Goal: Transaction & Acquisition: Subscribe to service/newsletter

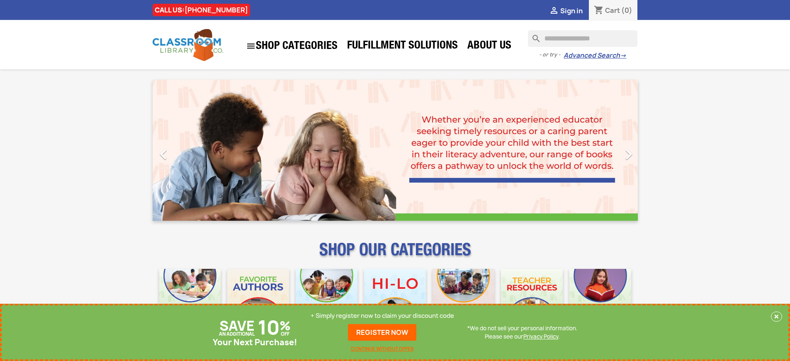
click at [382, 316] on p "+ Simply register now to claim your discount code" at bounding box center [382, 315] width 143 height 8
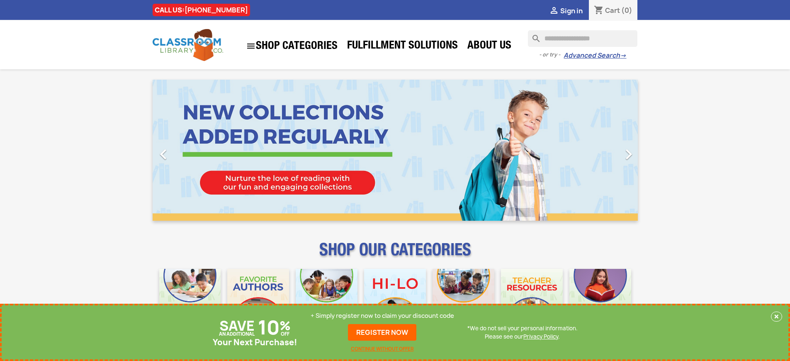
click at [382, 316] on p "+ Simply register now to claim your discount code" at bounding box center [382, 315] width 143 height 8
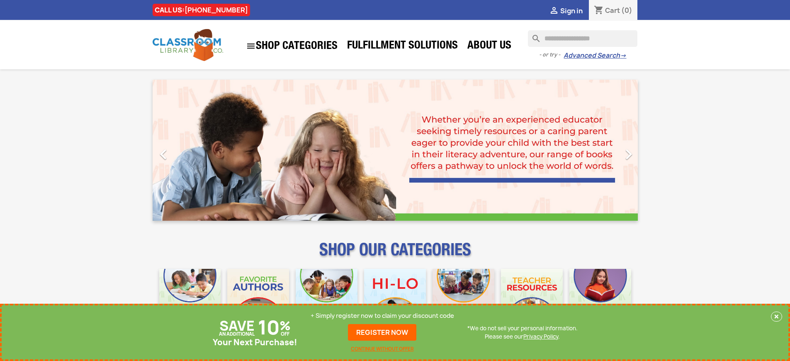
click at [382, 316] on p "+ Simply register now to claim your discount code" at bounding box center [382, 315] width 143 height 8
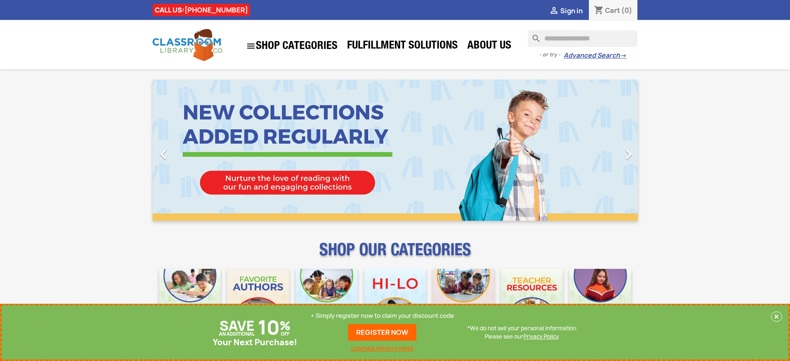
click at [382, 316] on p "+ Simply register now to claim your discount code" at bounding box center [382, 315] width 143 height 8
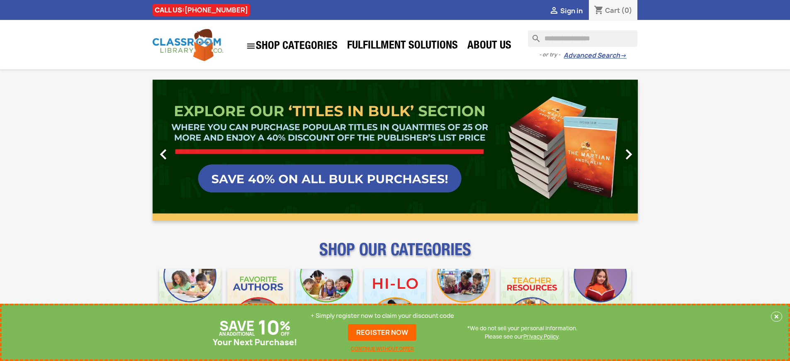
click at [382, 316] on p "+ Simply register now to claim your discount code" at bounding box center [382, 315] width 143 height 8
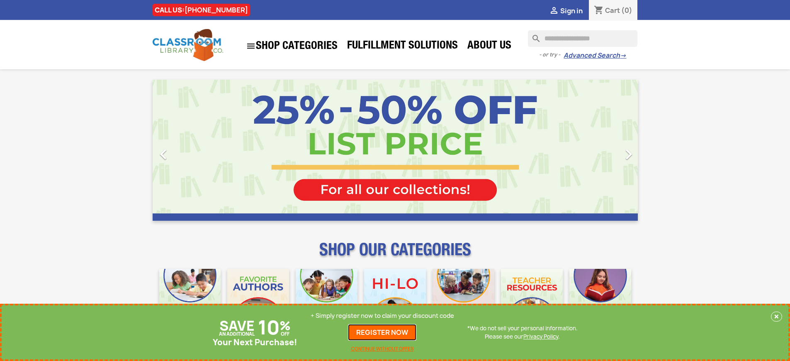
click at [382, 332] on link "REGISTER NOW" at bounding box center [382, 332] width 68 height 17
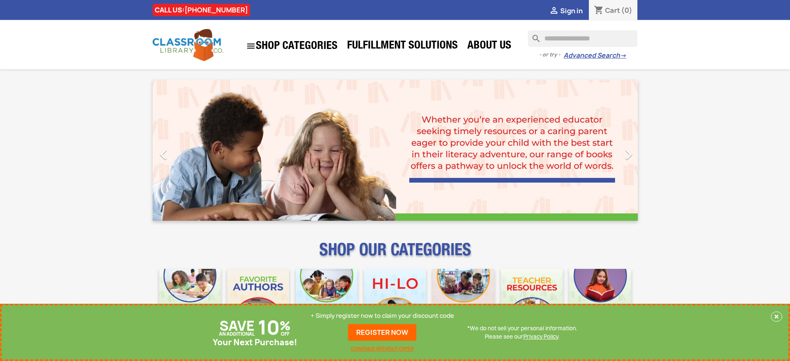
click at [382, 316] on p "+ Simply register now to claim your discount code" at bounding box center [382, 315] width 143 height 8
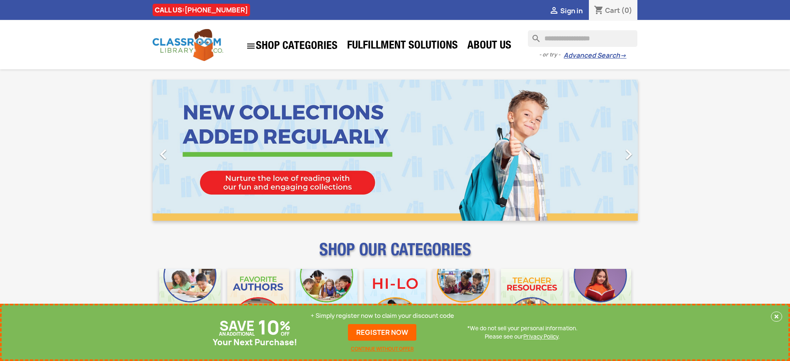
click at [382, 316] on p "+ Simply register now to claim your discount code" at bounding box center [382, 315] width 143 height 8
click at [382, 332] on link "REGISTER NOW" at bounding box center [382, 332] width 68 height 17
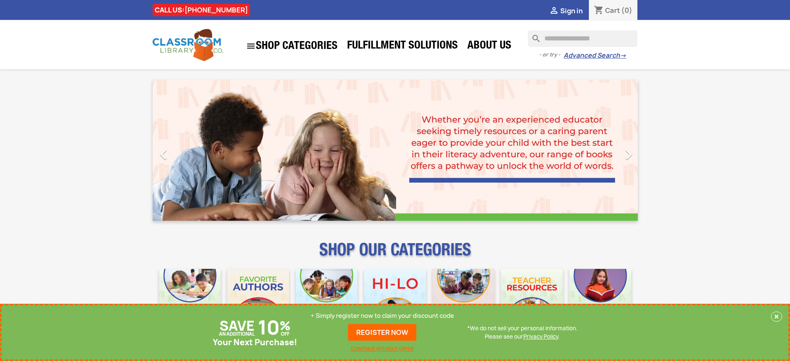
click at [382, 316] on p "+ Simply register now to claim your discount code" at bounding box center [382, 315] width 143 height 8
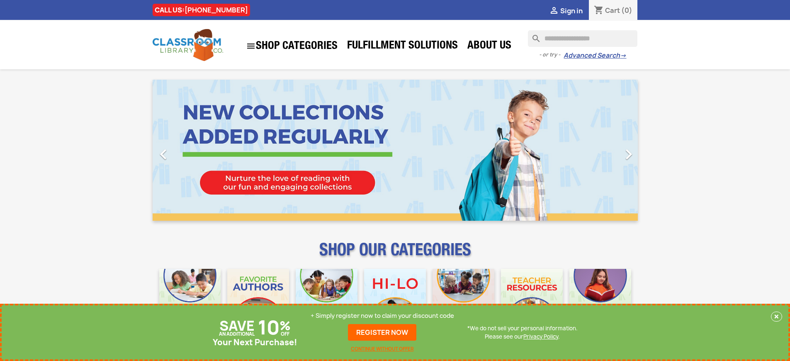
click at [382, 316] on p "+ Simply register now to claim your discount code" at bounding box center [382, 315] width 143 height 8
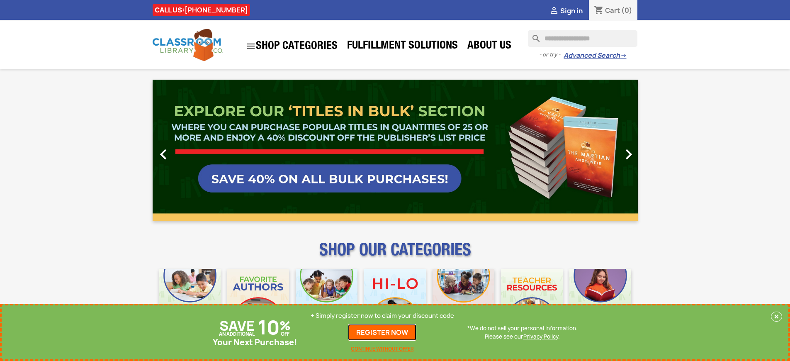
click at [382, 332] on link "REGISTER NOW" at bounding box center [382, 332] width 68 height 17
